Goal: Task Accomplishment & Management: Complete application form

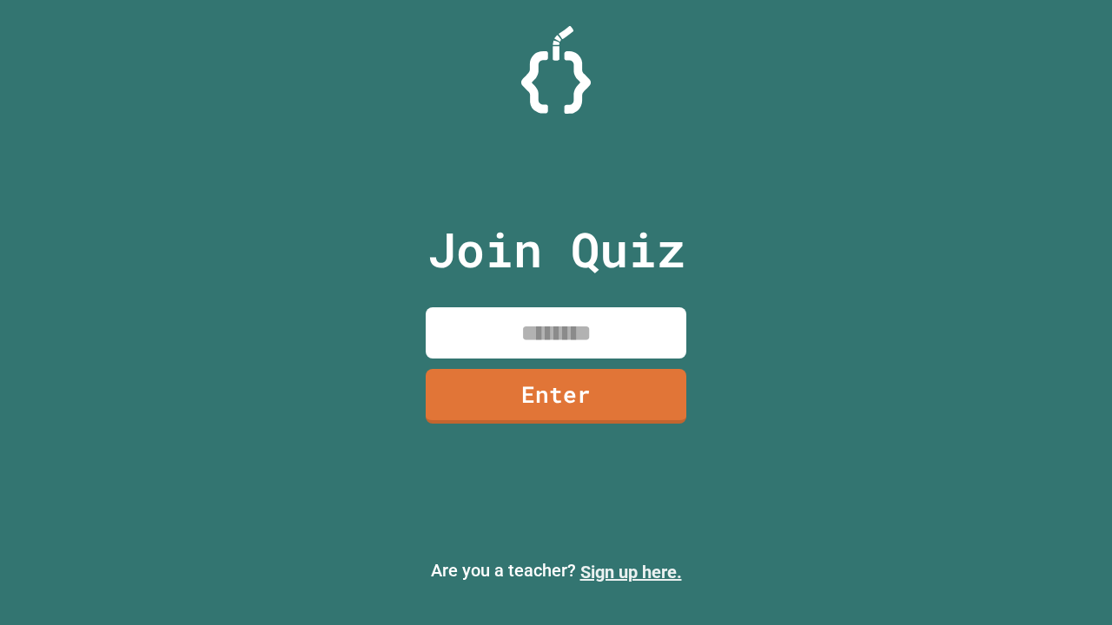
click at [631, 572] on link "Sign up here." at bounding box center [631, 572] width 102 height 21
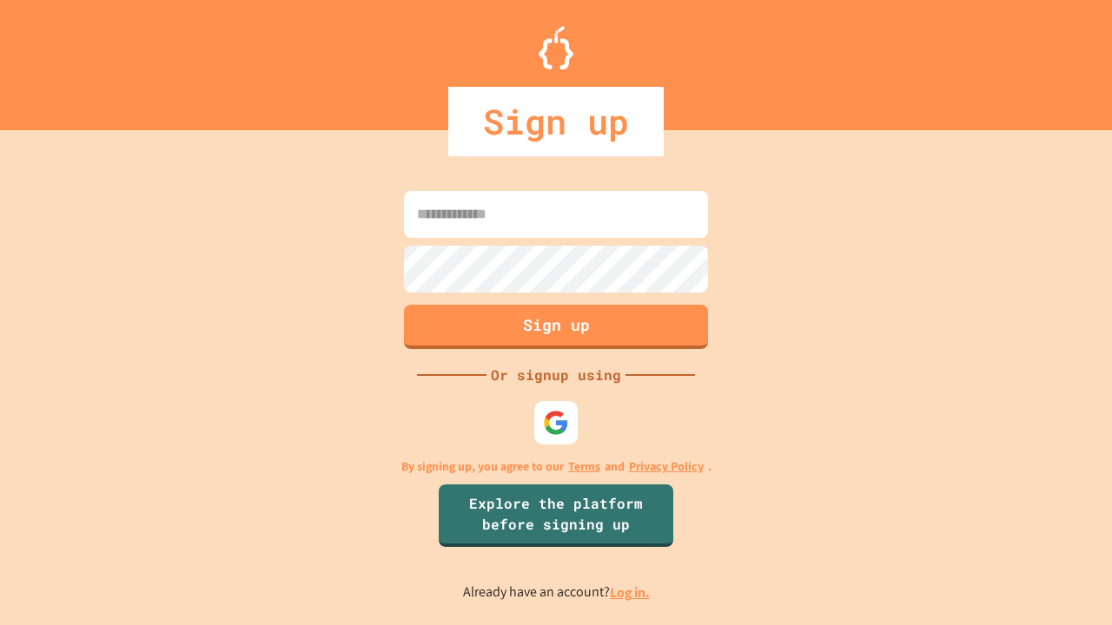
click at [631, 592] on link "Log in." at bounding box center [630, 593] width 40 height 18
